Goal: Check status

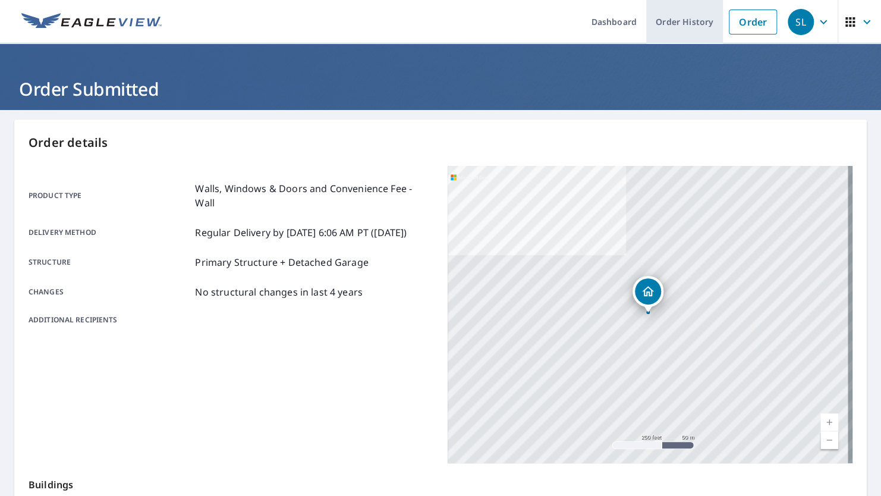
click at [673, 23] on link "Order History" at bounding box center [684, 21] width 77 height 43
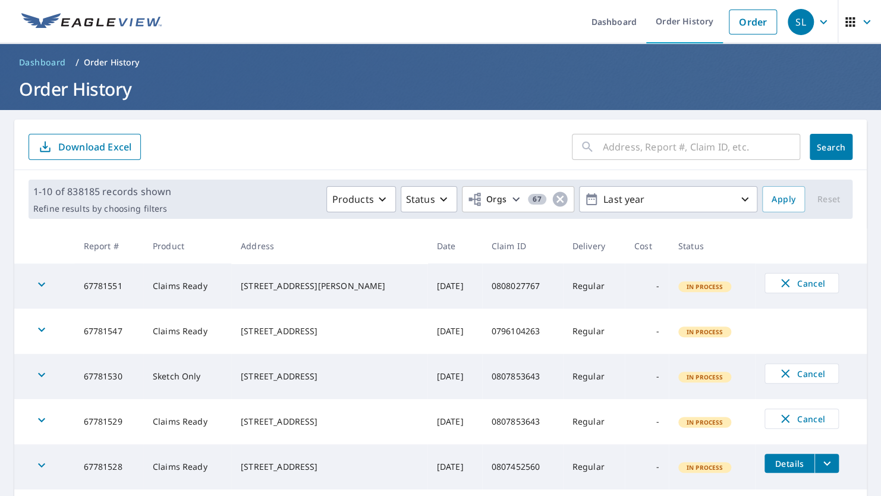
click at [780, 111] on main "​ Search Download Excel 1-10 of 838185 records shown Refine results by choosing…" at bounding box center [440, 441] width 881 height 662
click at [670, 149] on input "text" at bounding box center [701, 146] width 197 height 33
paste input "0786989194"
type input "0786989194"
click button "Search" at bounding box center [830, 147] width 43 height 26
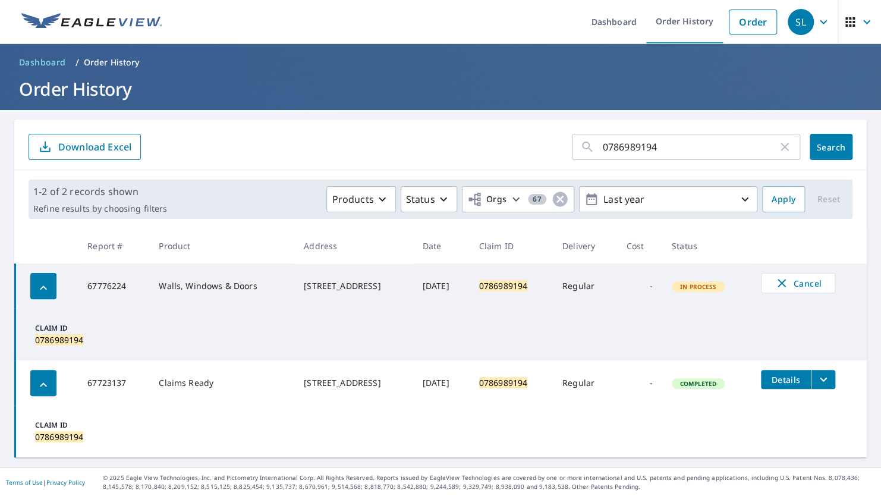
click at [827, 381] on icon "filesDropdownBtn-67723137" at bounding box center [823, 379] width 14 height 14
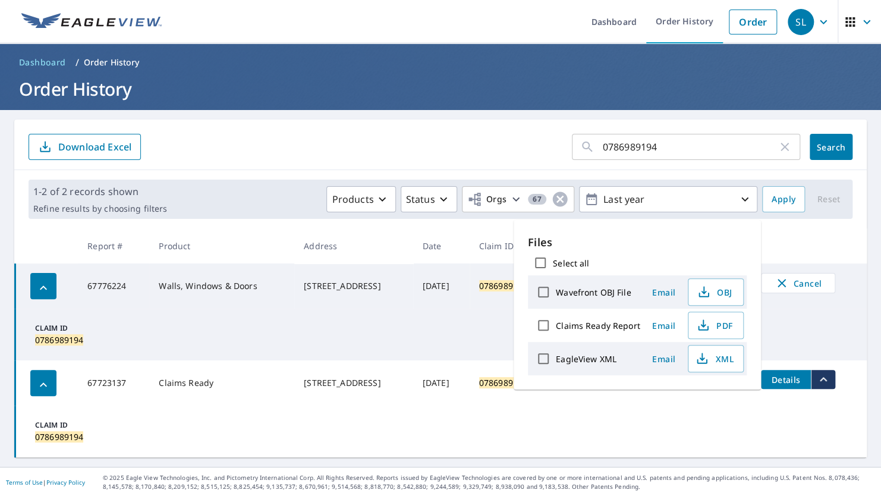
click at [382, 329] on td "Claim ID 0786989194" at bounding box center [441, 334] width 852 height 52
